Goal: Book appointment/travel/reservation

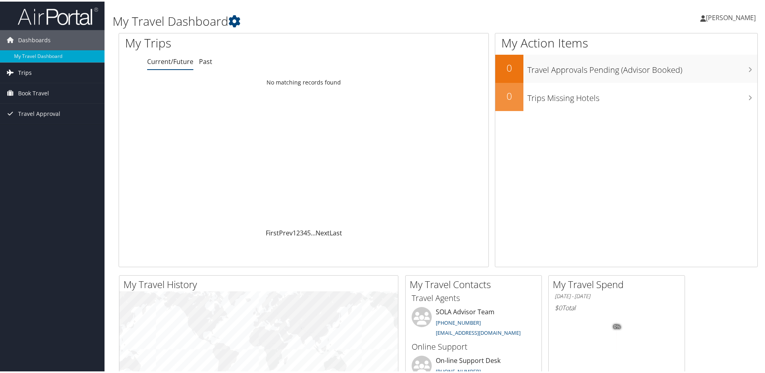
click at [26, 71] on span "Trips" at bounding box center [25, 71] width 14 height 20
click at [33, 130] on span "Book Travel" at bounding box center [33, 128] width 31 height 20
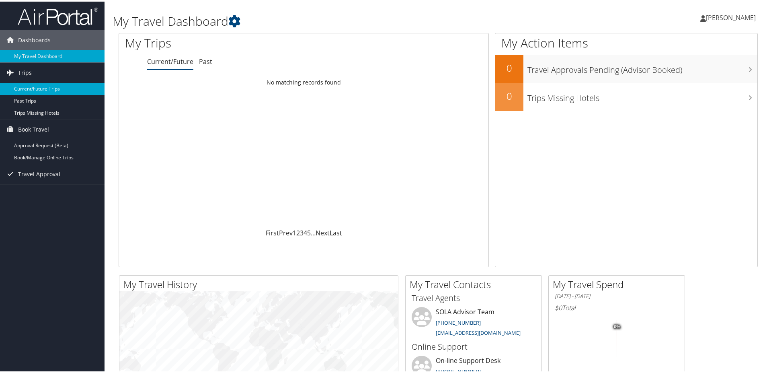
click at [44, 88] on link "Current/Future Trips" at bounding box center [52, 87] width 105 height 12
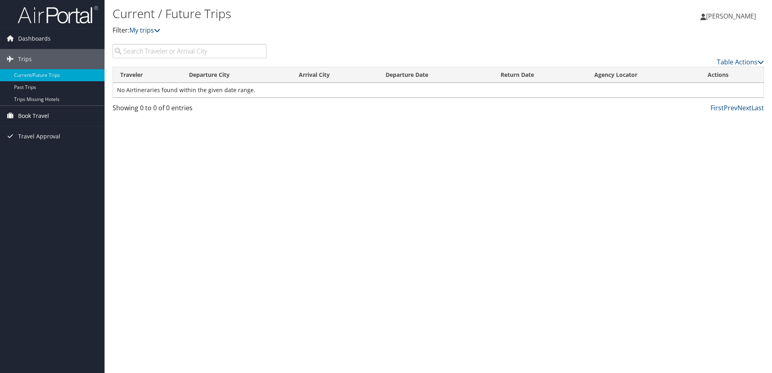
click at [37, 114] on span "Book Travel" at bounding box center [33, 116] width 31 height 20
click at [48, 143] on link "Book/Manage Online Trips" at bounding box center [52, 144] width 105 height 12
